Goal: Check status: Check status

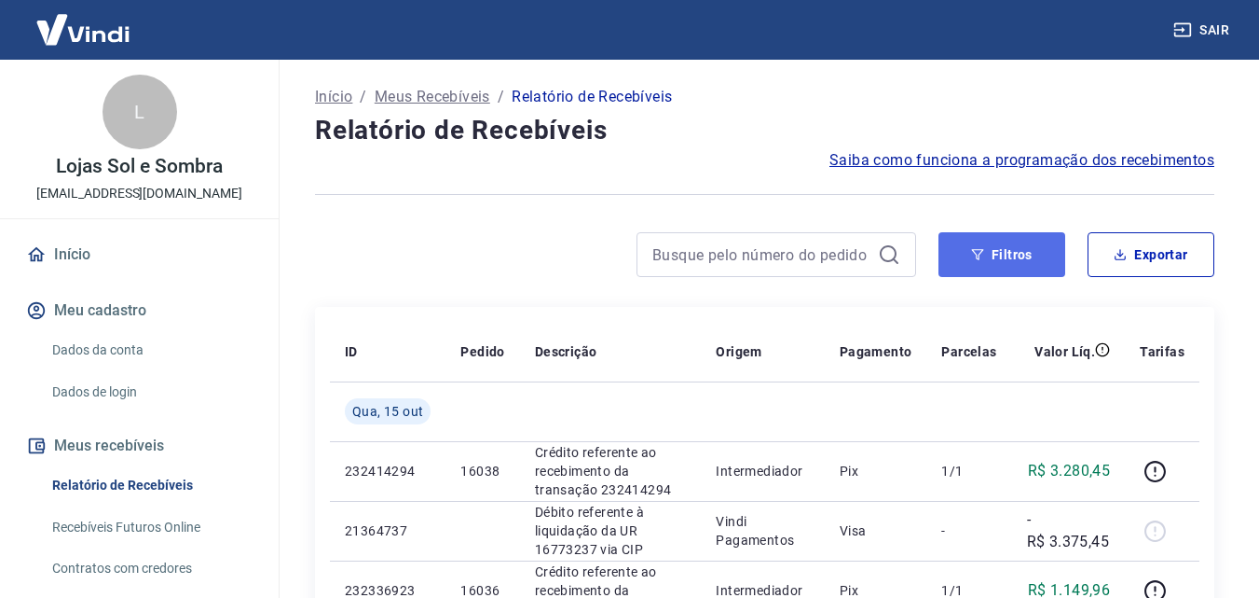
click at [990, 249] on button "Filtros" at bounding box center [1002, 254] width 127 height 45
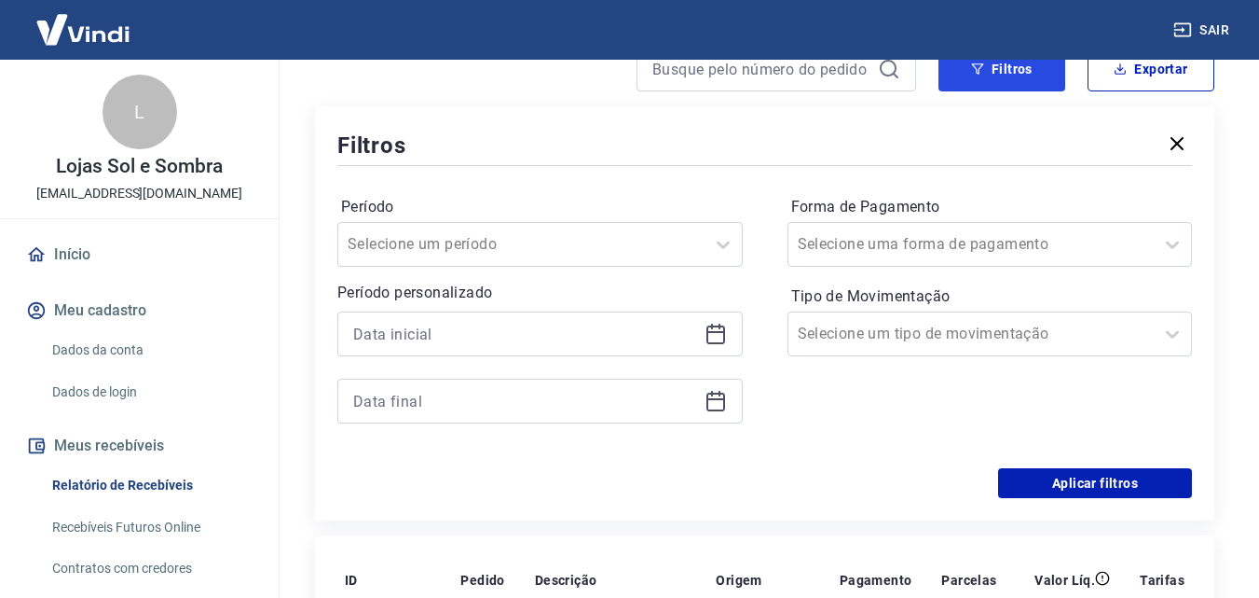
scroll to position [186, 0]
click at [709, 327] on icon at bounding box center [716, 333] width 22 height 22
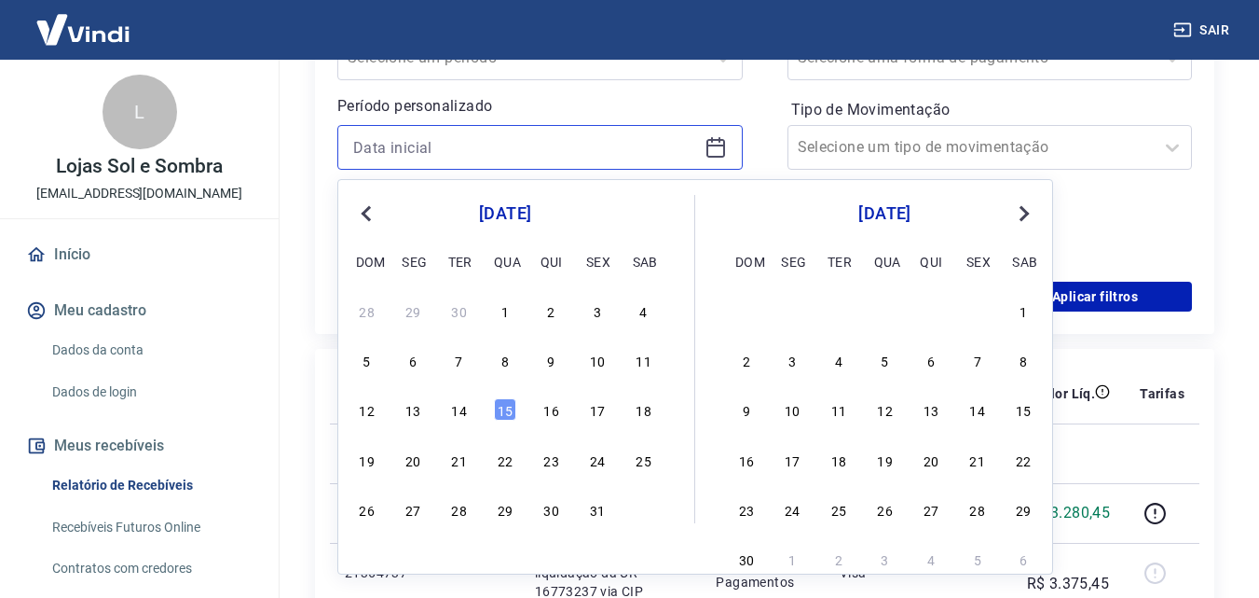
scroll to position [373, 0]
click at [404, 354] on div "6" at bounding box center [413, 359] width 22 height 22
type input "06/10/2025"
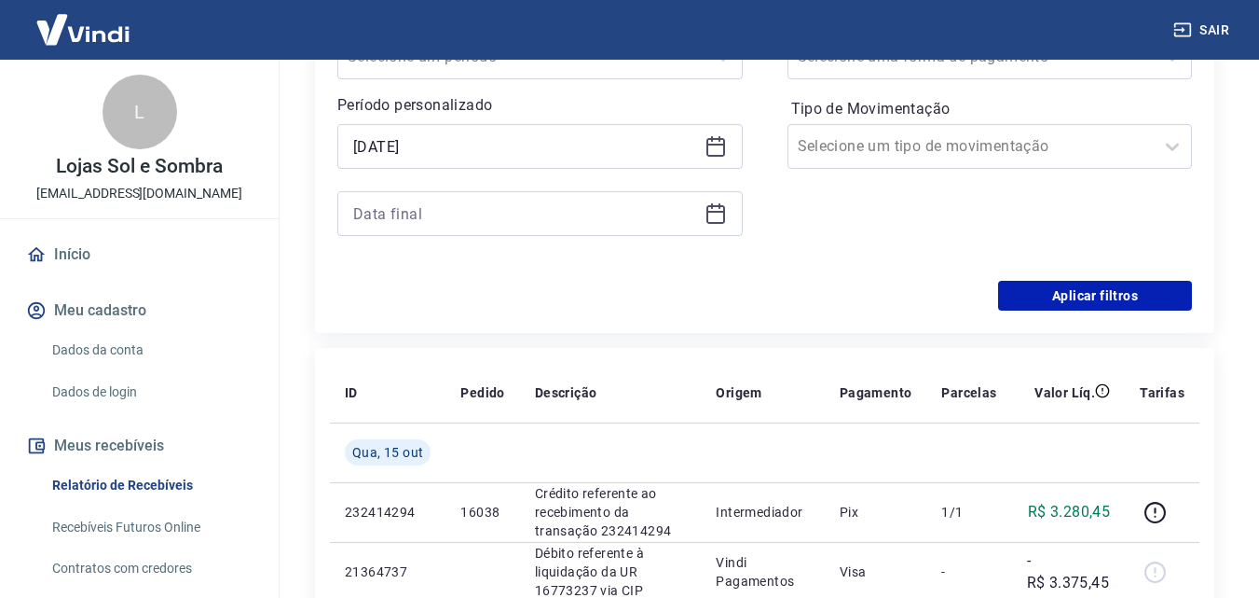
click at [708, 216] on icon at bounding box center [716, 213] width 22 height 22
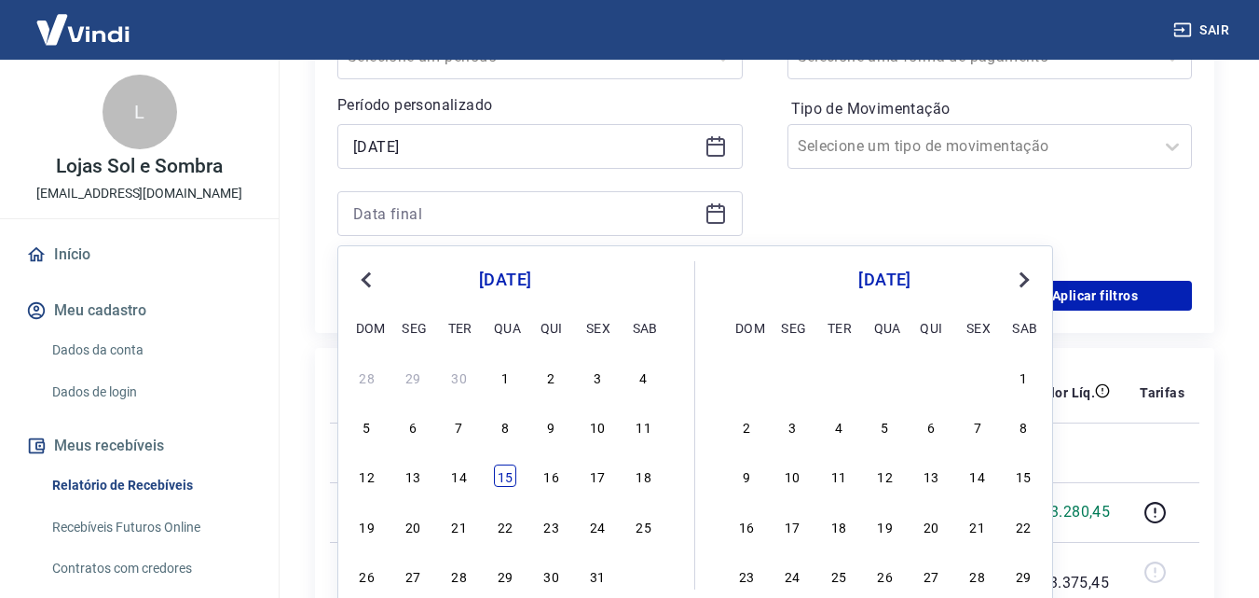
click at [507, 471] on div "15" at bounding box center [505, 475] width 22 height 22
type input "15/10/2025"
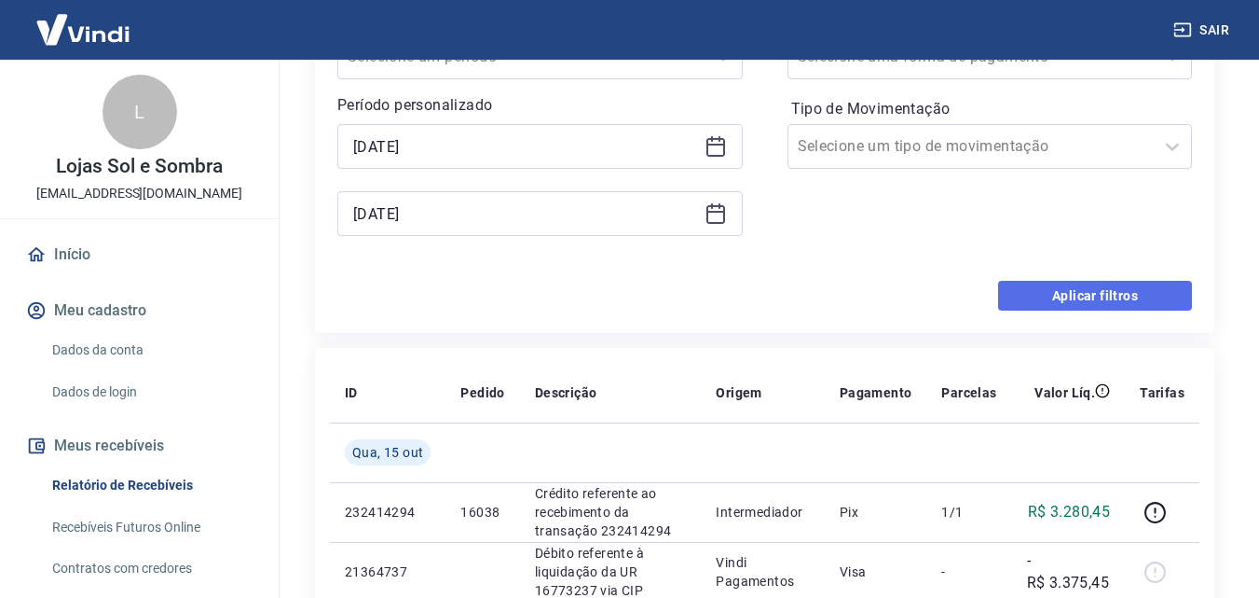
click at [1131, 294] on button "Aplicar filtros" at bounding box center [1095, 296] width 194 height 30
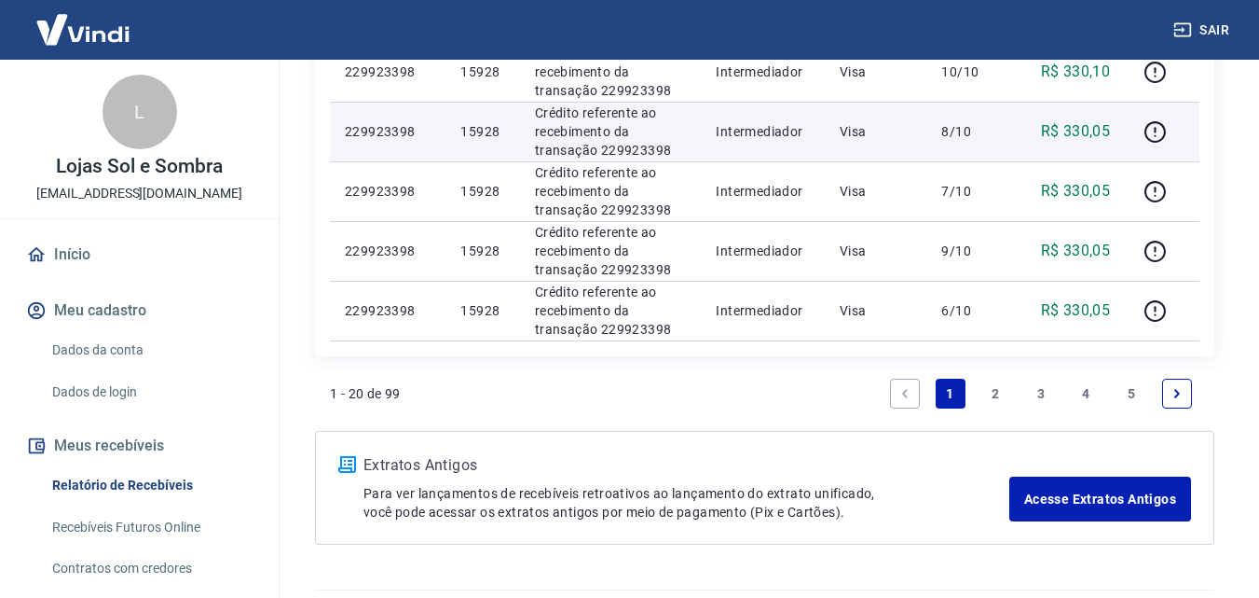
scroll to position [1310, 0]
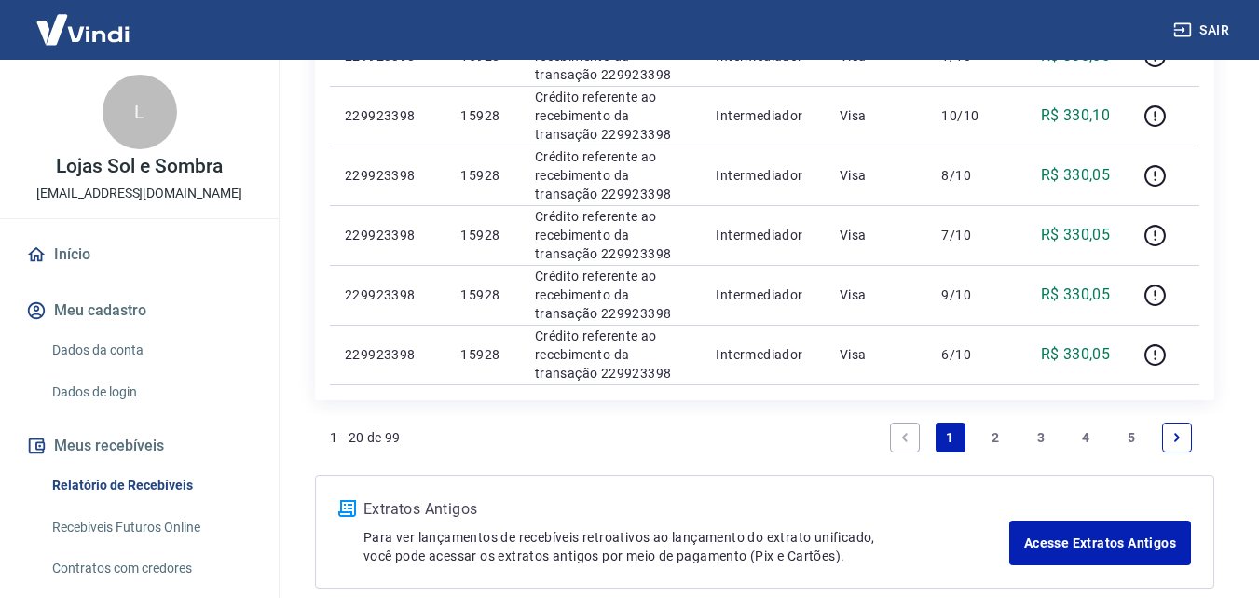
click at [1128, 438] on link "5" at bounding box center [1132, 437] width 30 height 30
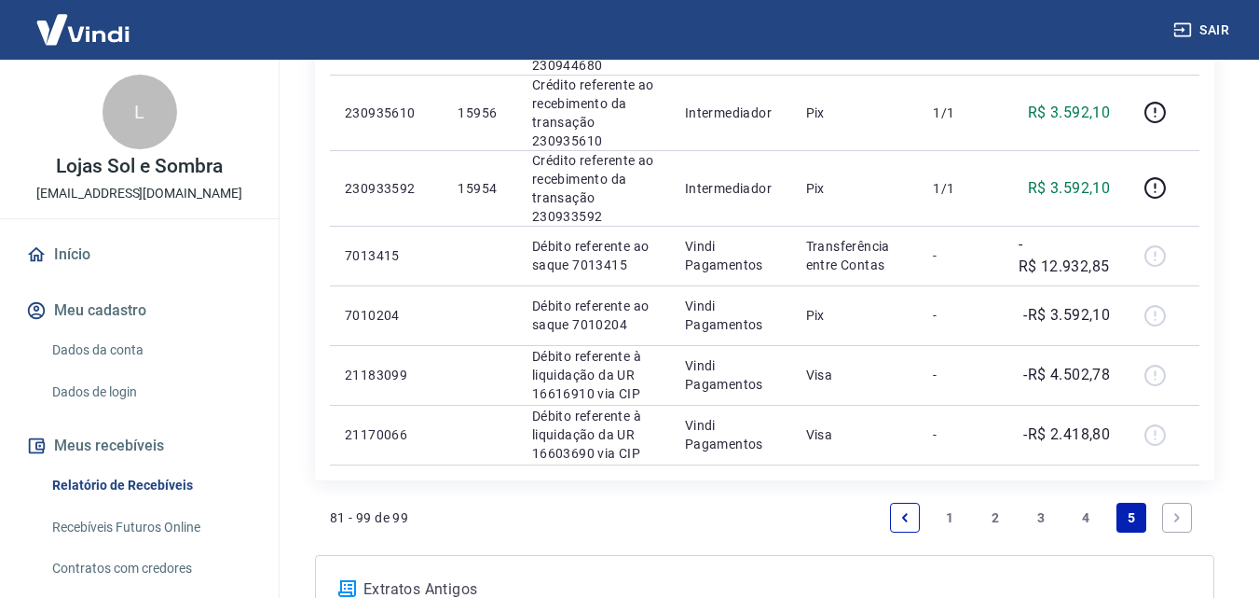
scroll to position [1491, 0]
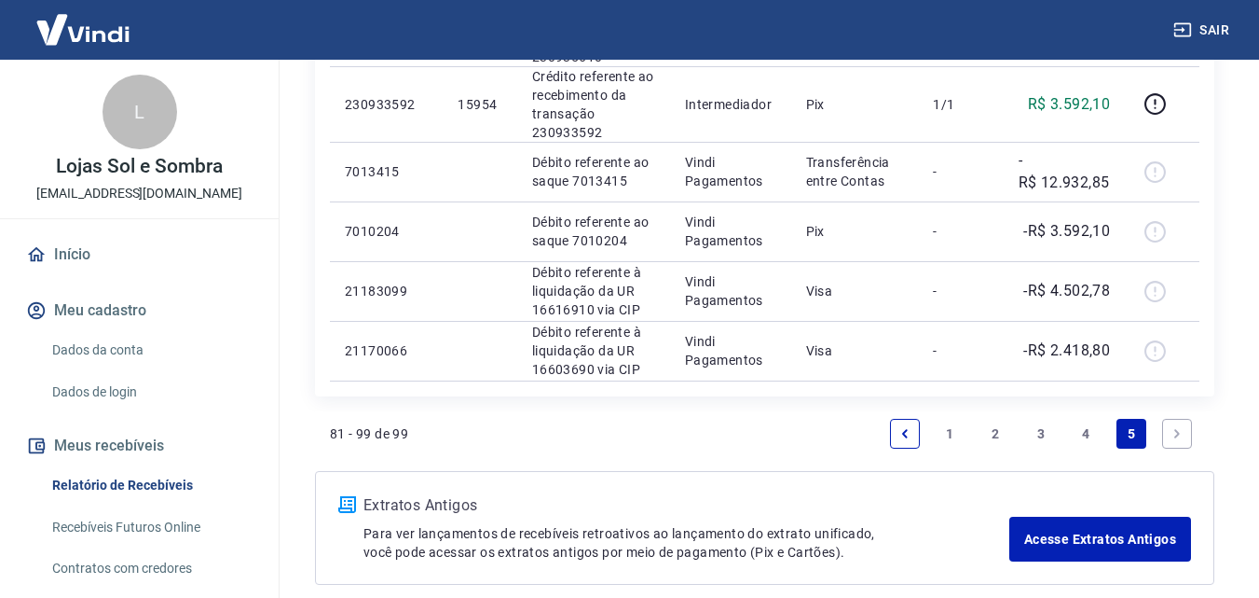
click at [1177, 431] on icon "Next page" at bounding box center [1178, 433] width 6 height 8
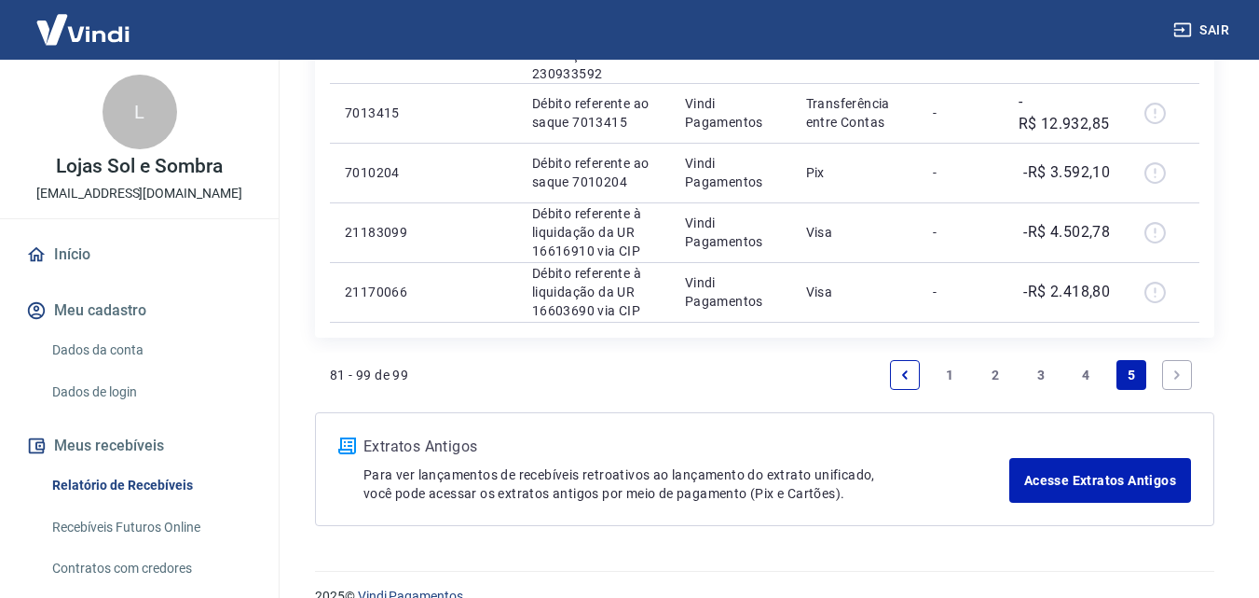
scroll to position [1581, 0]
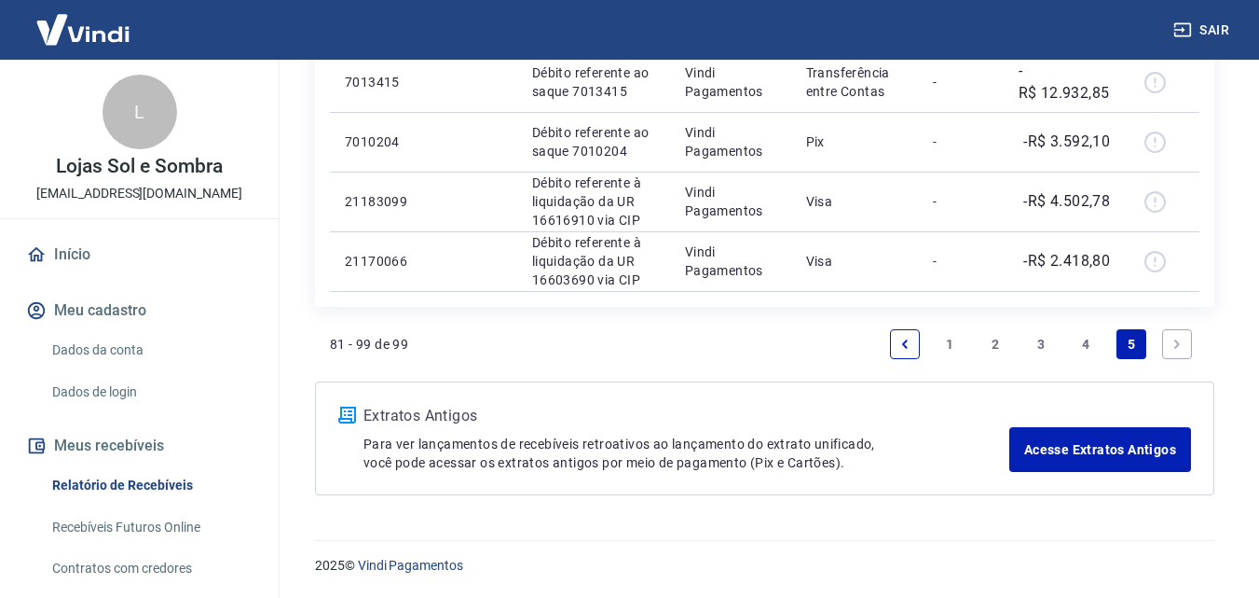
click at [1082, 340] on link "4" at bounding box center [1087, 344] width 30 height 30
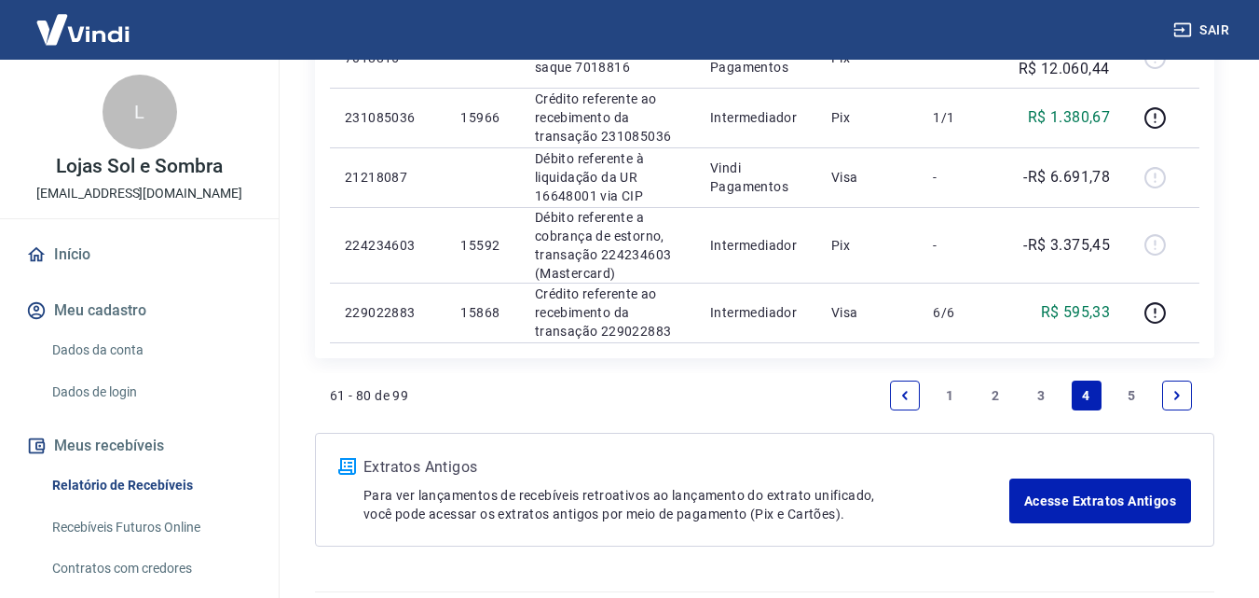
scroll to position [1538, 0]
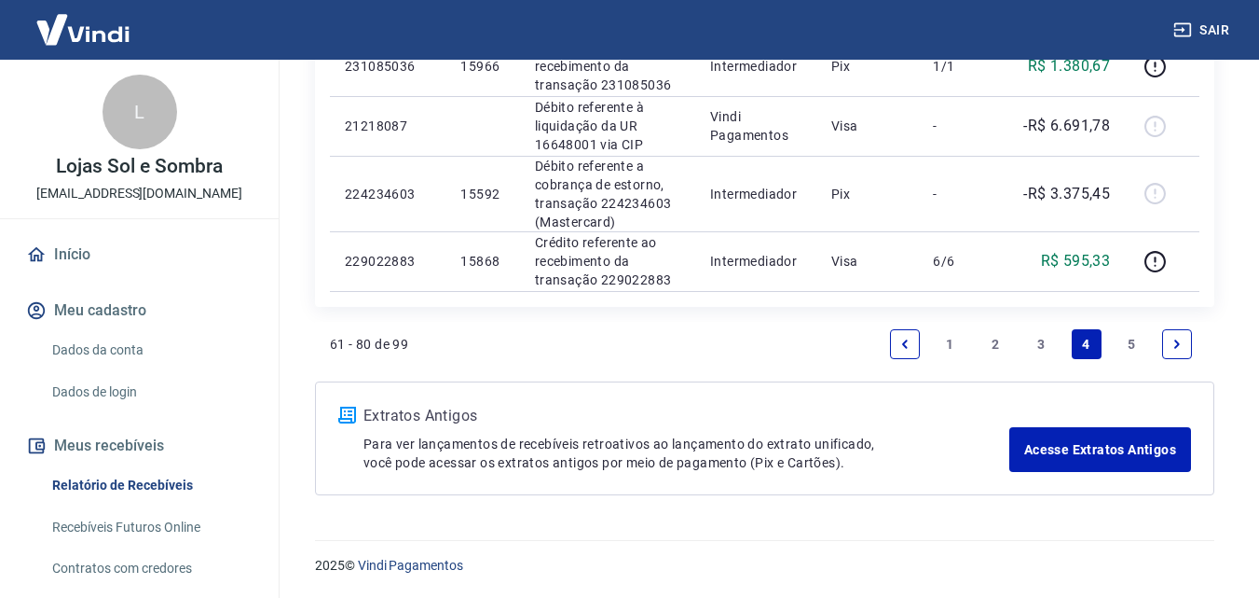
click at [1043, 340] on link "3" at bounding box center [1041, 344] width 30 height 30
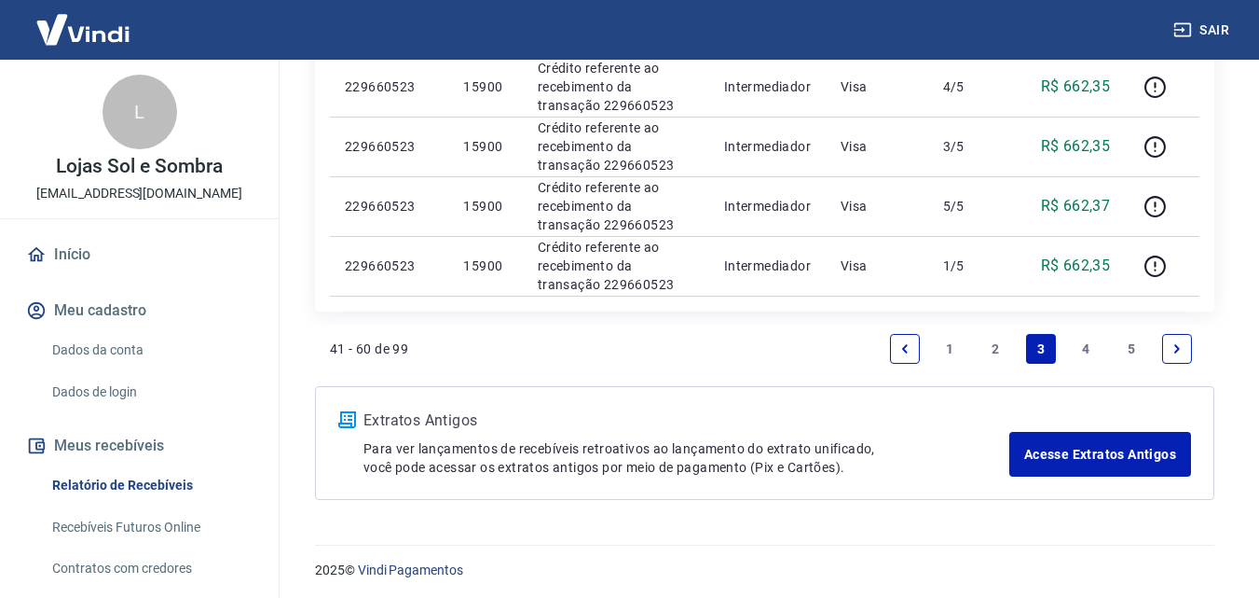
scroll to position [1403, 0]
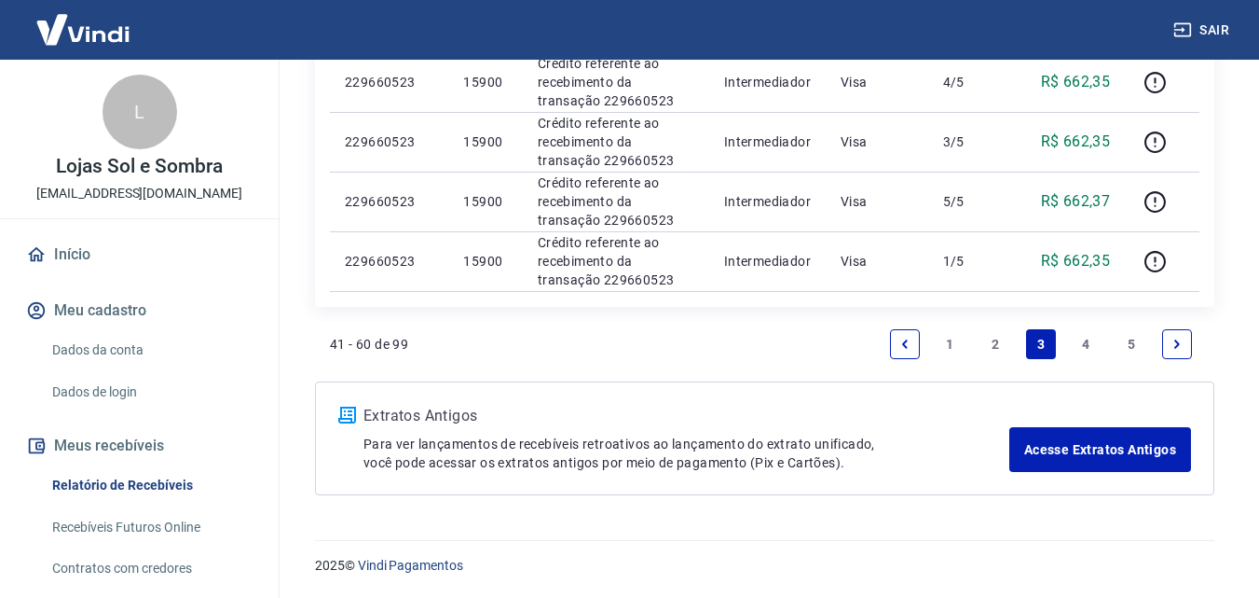
click at [995, 341] on link "2" at bounding box center [996, 344] width 30 height 30
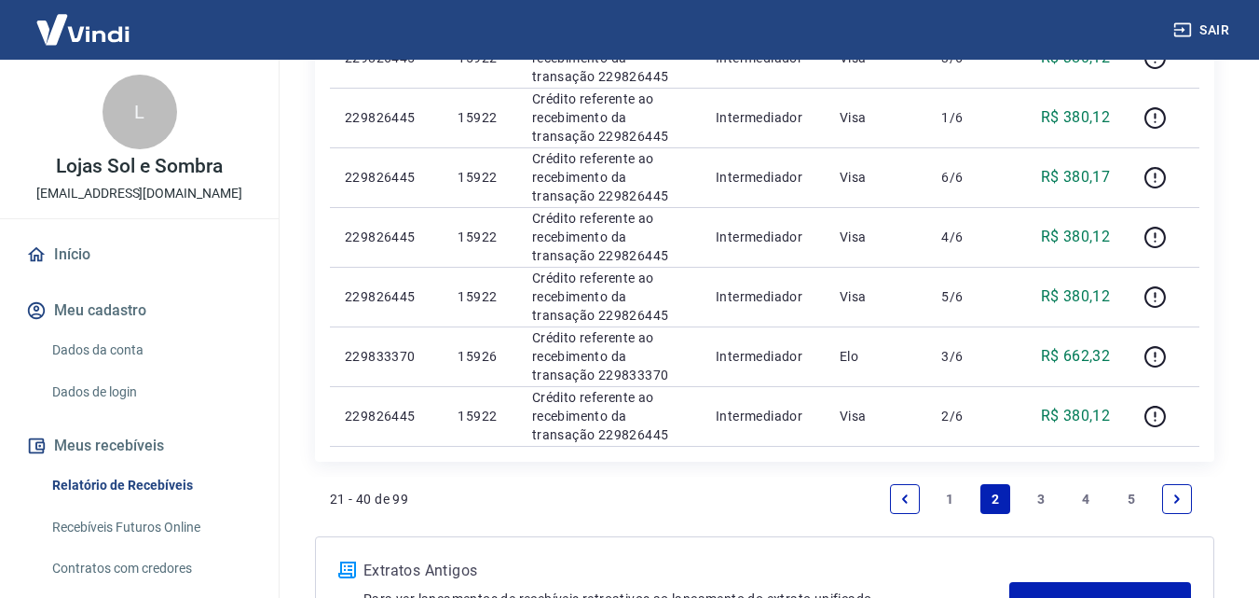
scroll to position [1403, 0]
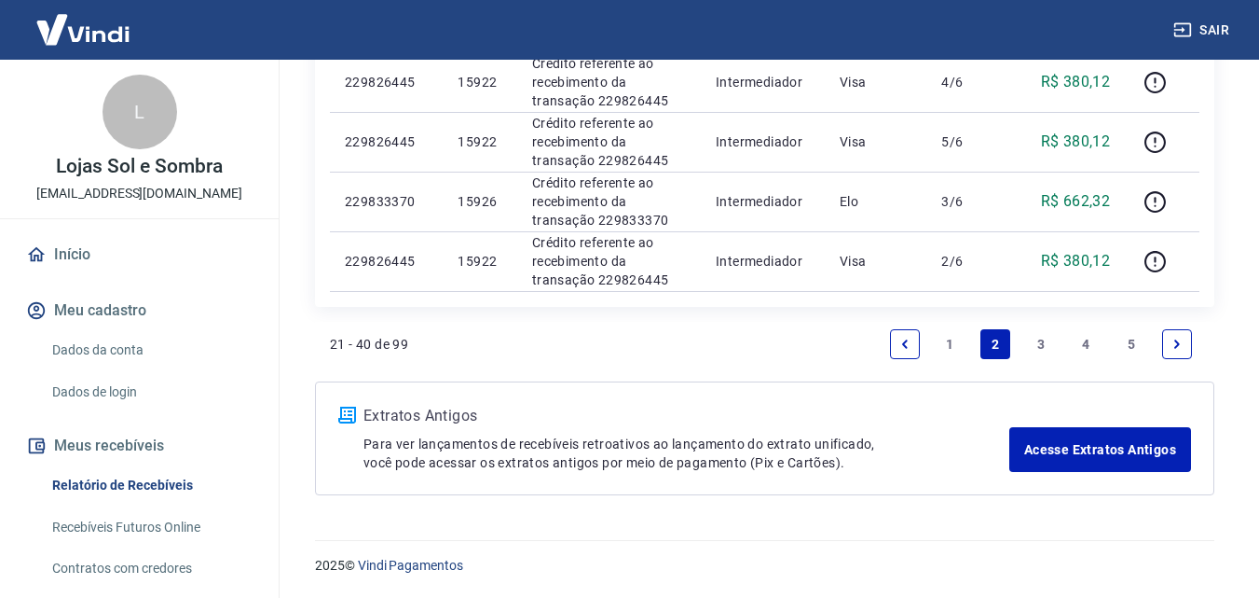
click at [951, 344] on link "1" at bounding box center [951, 344] width 30 height 30
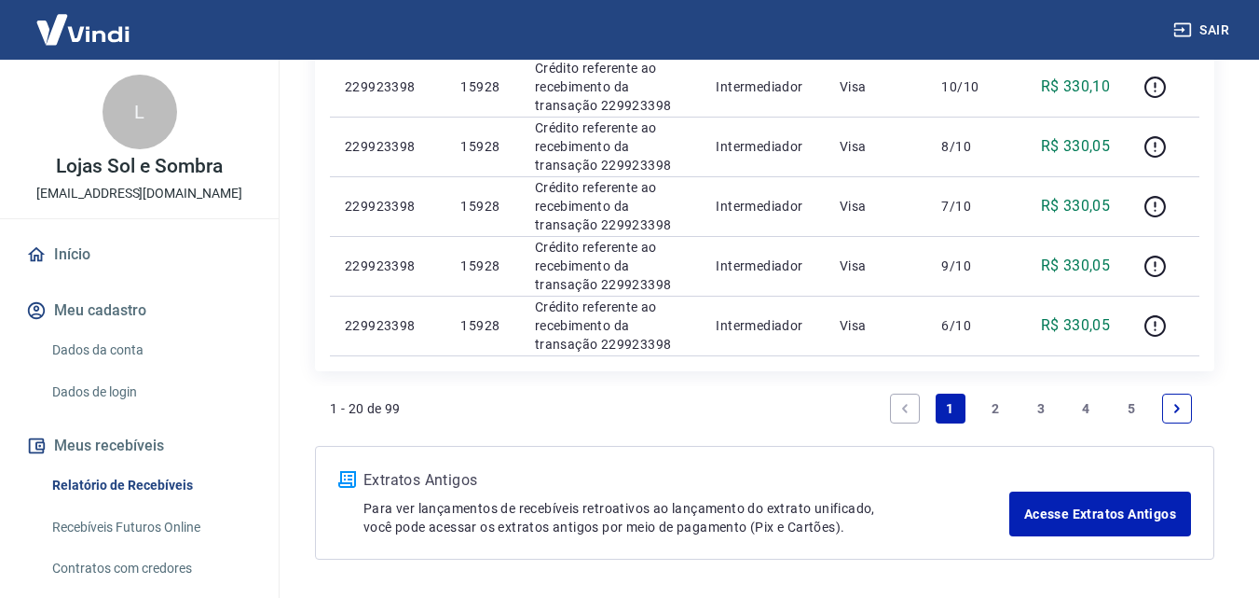
scroll to position [1403, 0]
